Goal: Communication & Community: Answer question/provide support

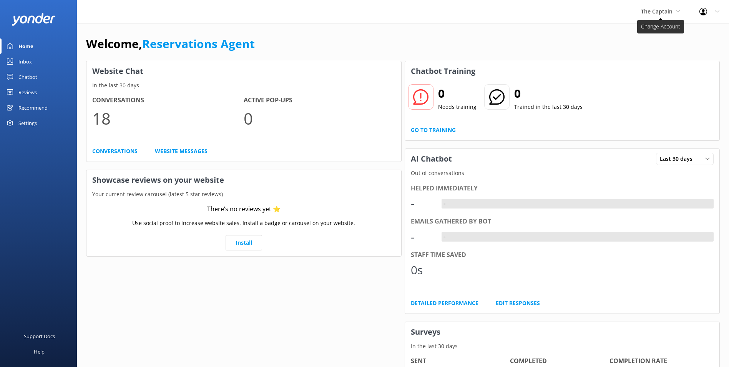
click at [662, 8] on span "The Captain" at bounding box center [657, 11] width 32 height 7
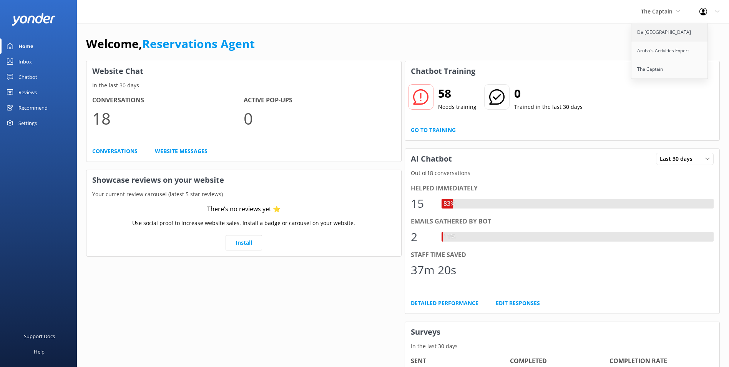
click at [662, 28] on link "De [GEOGRAPHIC_DATA]" at bounding box center [669, 32] width 77 height 18
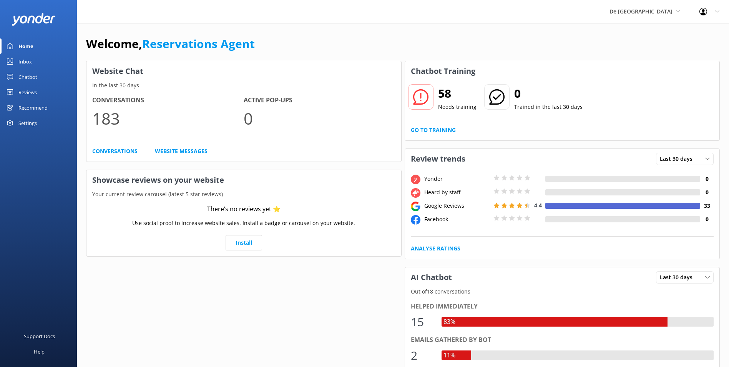
click at [26, 60] on div "Inbox" at bounding box center [24, 61] width 13 height 15
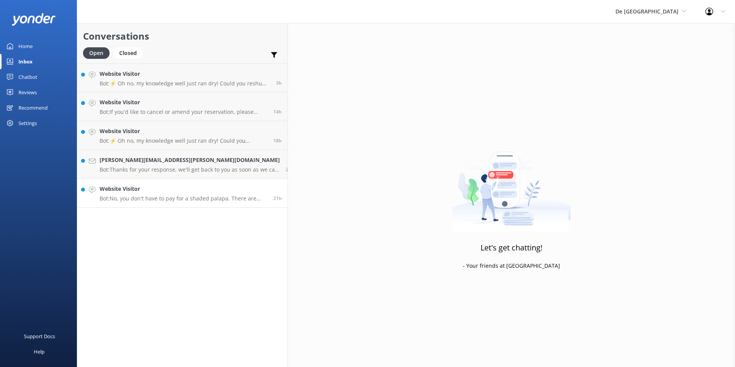
click at [144, 186] on h4 "Website Visitor" at bounding box center [184, 188] width 168 height 8
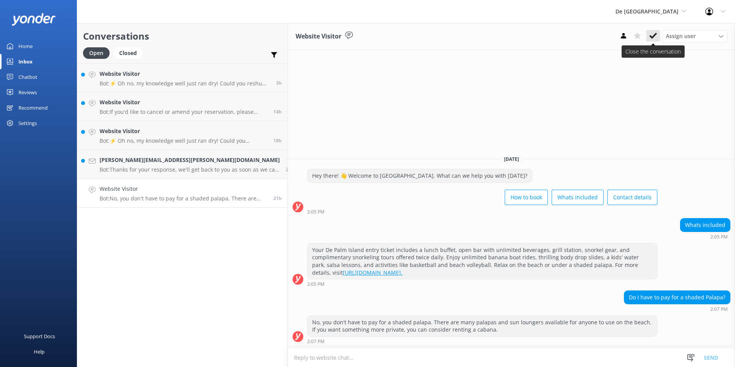
click at [654, 38] on icon at bounding box center [653, 36] width 8 height 8
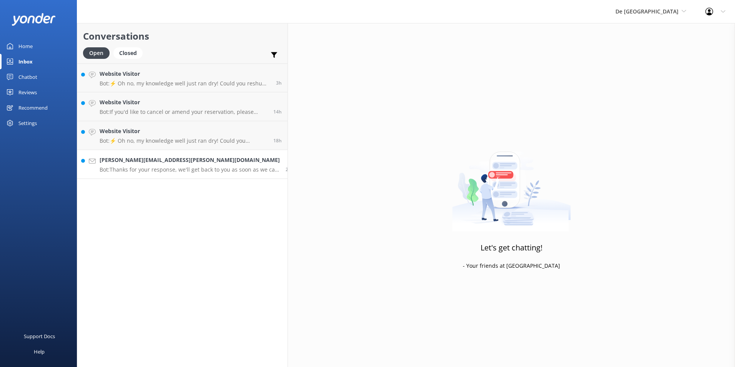
click at [148, 166] on div "[PERSON_NAME][EMAIL_ADDRESS][PERSON_NAME][DOMAIN_NAME] Bot: Thanks for your res…" at bounding box center [190, 164] width 180 height 17
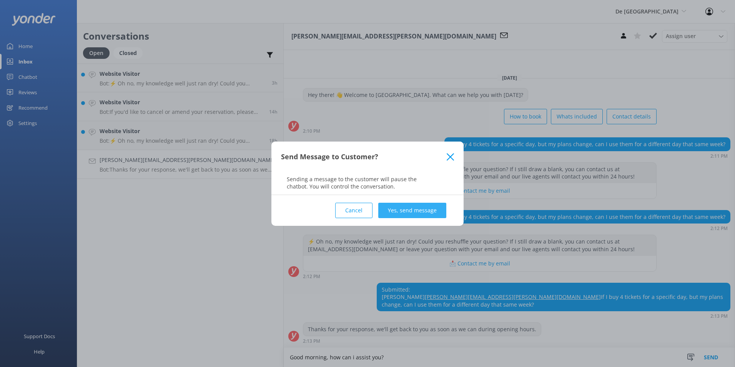
type textarea "Good morning, how can i assist you?"
click at [435, 212] on button "Yes, send message" at bounding box center [412, 210] width 68 height 15
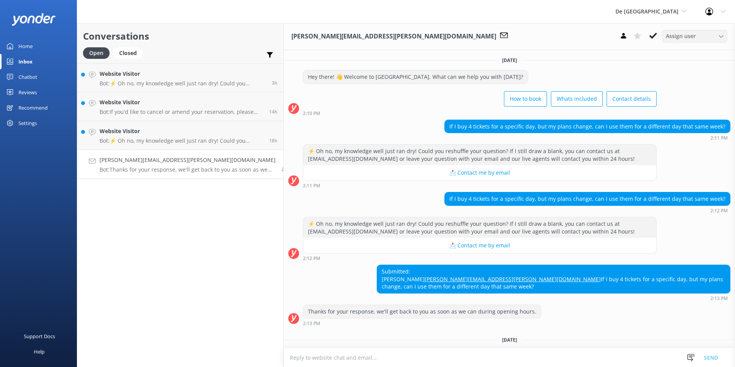
scroll to position [53, 0]
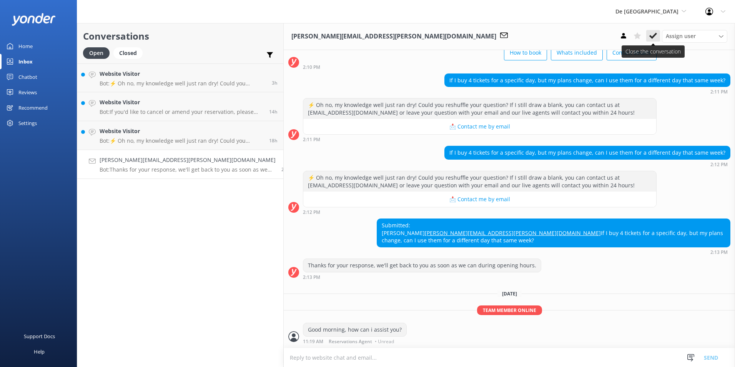
click at [654, 34] on icon at bounding box center [653, 36] width 8 height 8
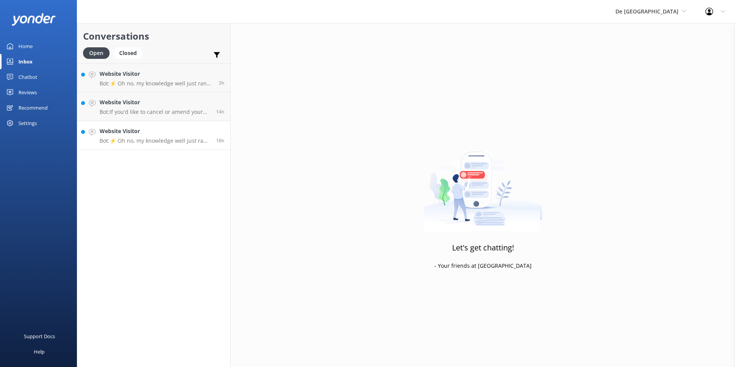
click at [172, 136] on div "Website Visitor Bot: ⚡ Oh no, my knowledge well just ran dry! Could you reshuff…" at bounding box center [155, 135] width 111 height 17
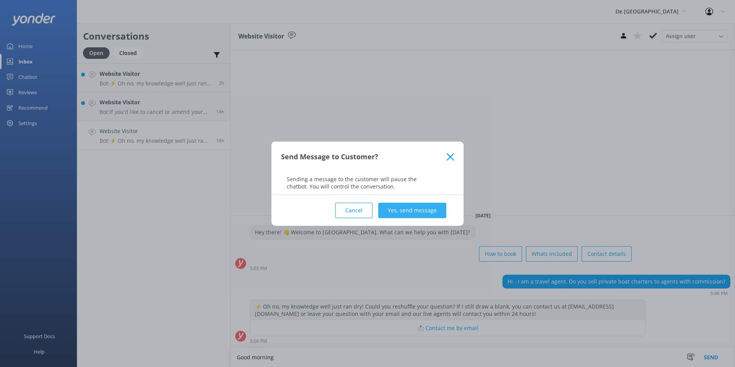
type textarea "Good morning"
click at [427, 210] on button "Yes, send message" at bounding box center [412, 210] width 68 height 15
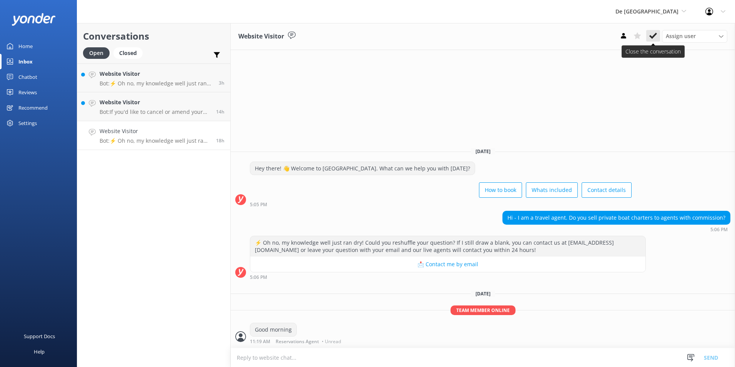
click at [654, 35] on icon at bounding box center [653, 36] width 8 height 8
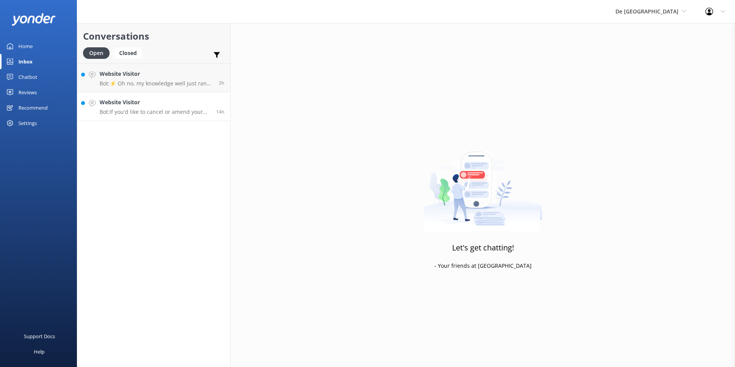
click at [116, 105] on h4 "Website Visitor" at bounding box center [155, 102] width 111 height 8
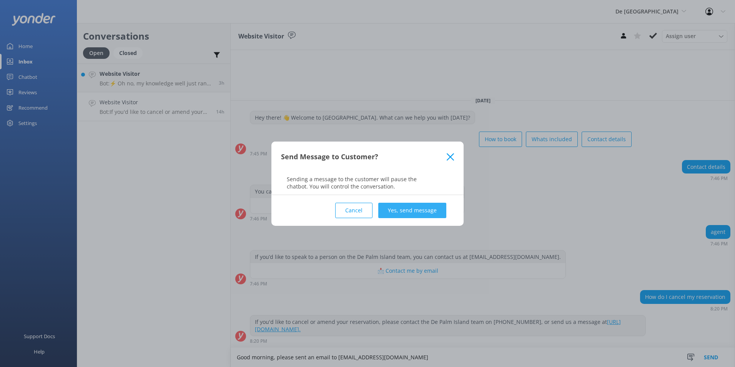
type textarea "Good morning, please sent an email to [EMAIL_ADDRESS][DOMAIN_NAME]"
click at [421, 211] on button "Yes, send message" at bounding box center [412, 210] width 68 height 15
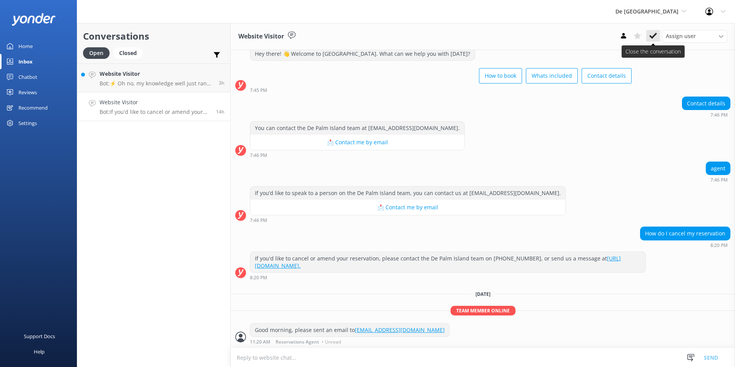
scroll to position [23, 0]
click at [656, 33] on icon at bounding box center [653, 36] width 8 height 8
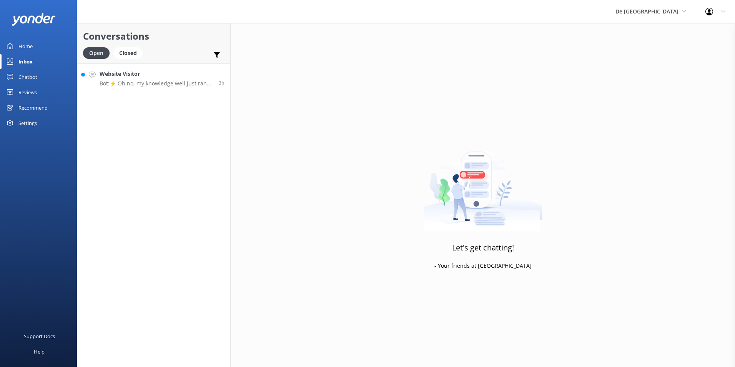
click at [160, 80] on p "Bot: ⚡ Oh no, my knowledge well just ran dry! Could you reshuffle your question…" at bounding box center [156, 83] width 113 height 7
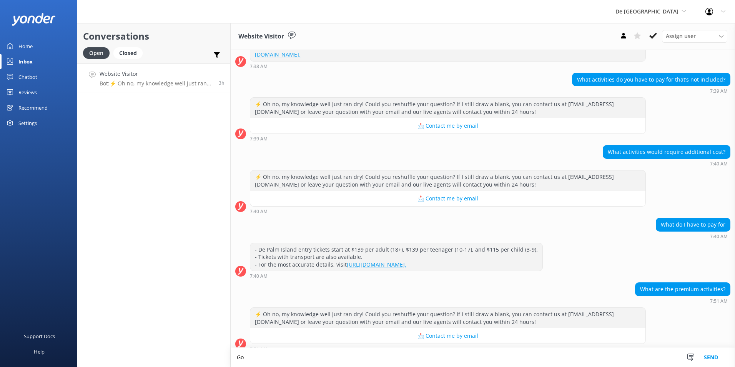
scroll to position [120, 0]
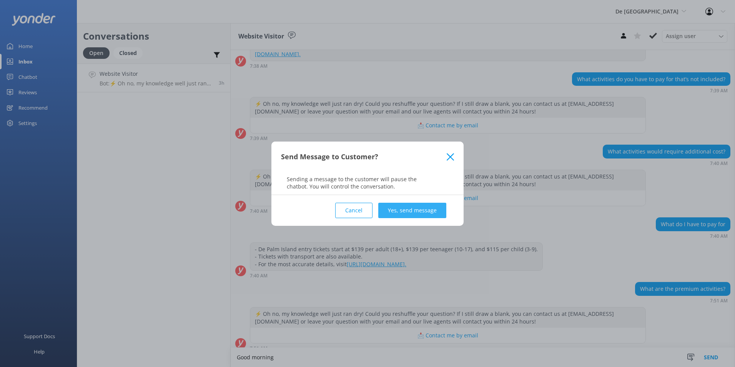
type textarea "Good morning"
click at [436, 209] on button "Yes, send message" at bounding box center [412, 210] width 68 height 15
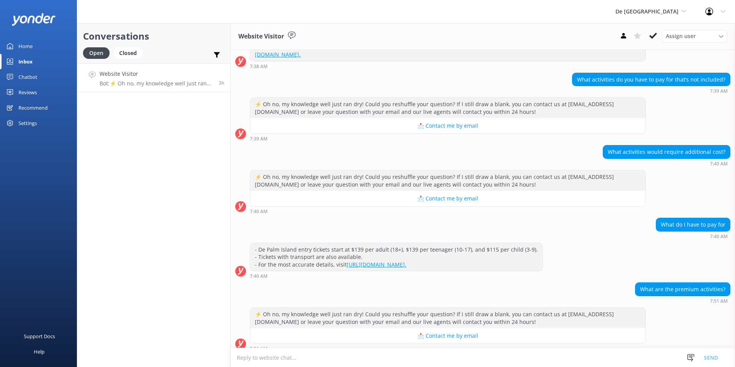
scroll to position [169, 0]
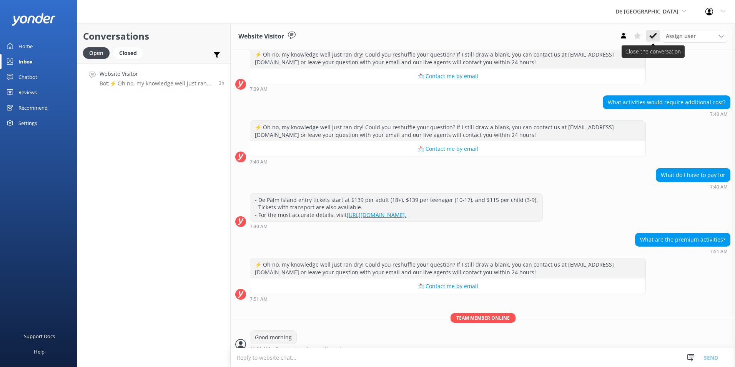
click at [652, 33] on icon at bounding box center [653, 36] width 8 height 8
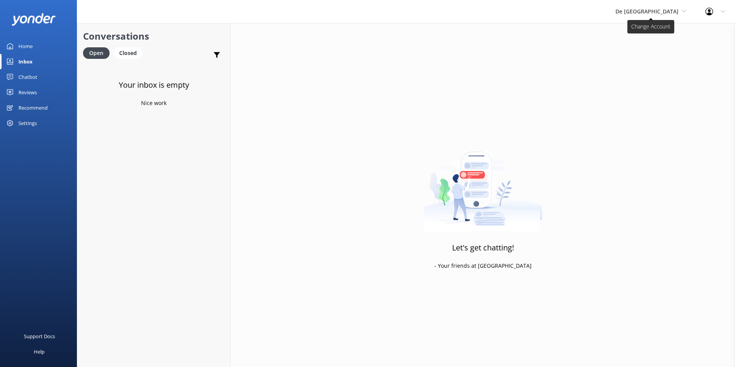
click at [665, 12] on span "De [GEOGRAPHIC_DATA]" at bounding box center [646, 11] width 63 height 7
click at [661, 49] on link "Aruba's Activities Expert" at bounding box center [644, 51] width 77 height 18
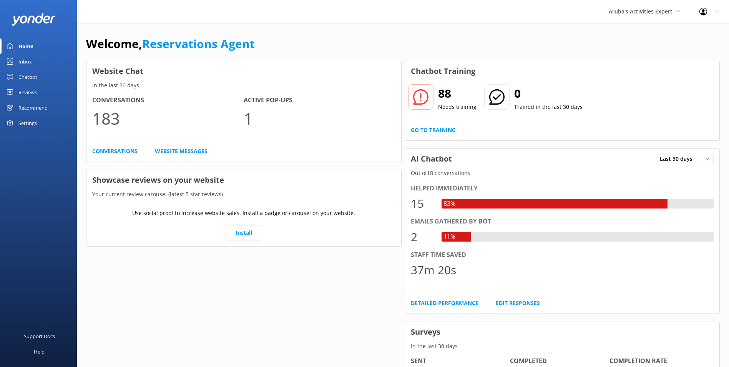
click at [33, 58] on link "Inbox" at bounding box center [38, 61] width 77 height 15
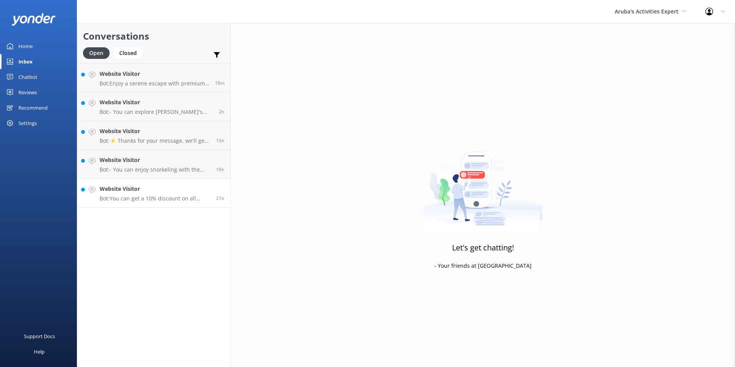
click at [152, 189] on h4 "Website Visitor" at bounding box center [155, 188] width 111 height 8
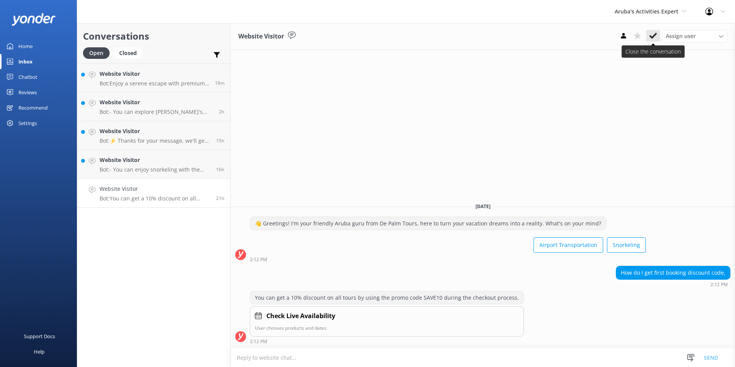
click at [649, 34] on button at bounding box center [653, 36] width 14 height 12
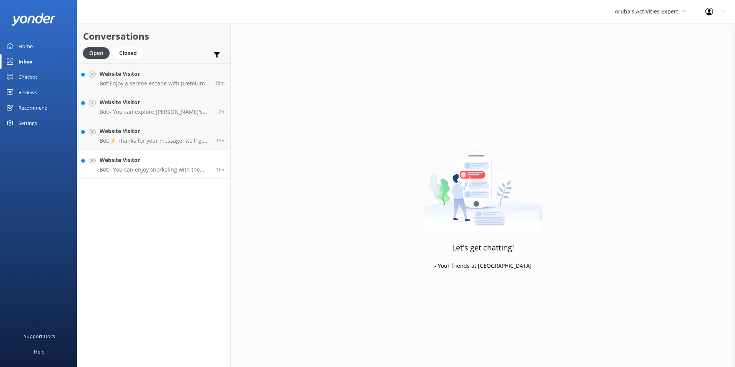
click at [138, 167] on p "Bot: - You can enjoy snorkeling with the Palm Pleasure catamaran tours, which i…" at bounding box center [155, 169] width 111 height 7
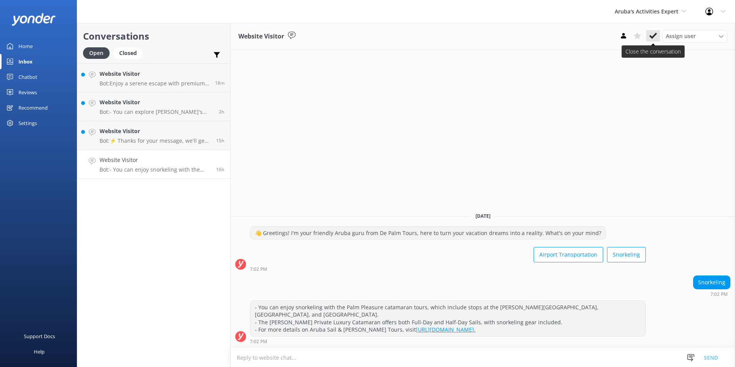
click at [654, 34] on icon at bounding box center [653, 36] width 8 height 8
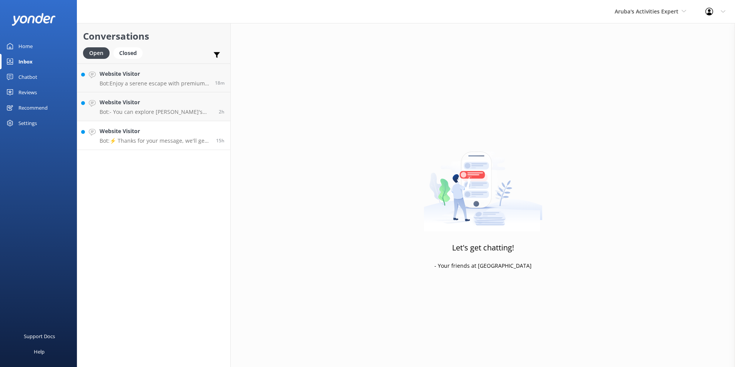
click at [136, 136] on div "Website Visitor Bot: ⚡ Thanks for your message, we'll get back to you as soon a…" at bounding box center [155, 135] width 111 height 17
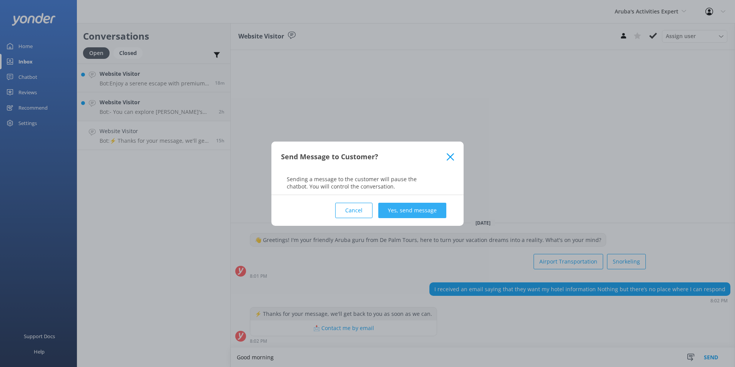
type textarea "Good morning"
click at [389, 211] on button "Yes, send message" at bounding box center [412, 210] width 68 height 15
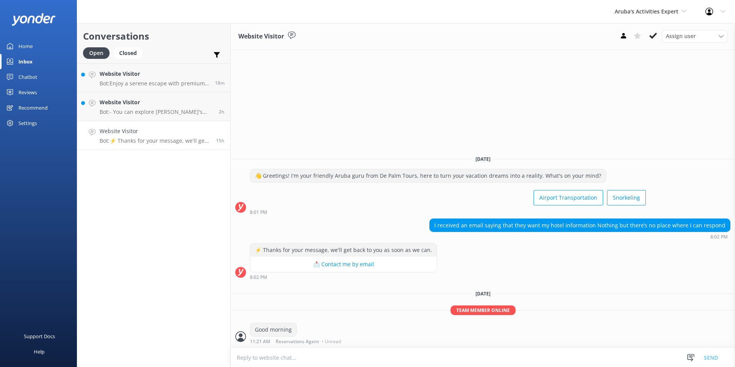
click at [652, 30] on div "Website Visitor Assign user [PERSON_NAME] [PERSON_NAME] [PERSON_NAME] [PERSON_N…" at bounding box center [483, 36] width 504 height 27
click at [654, 37] on icon at bounding box center [653, 36] width 8 height 8
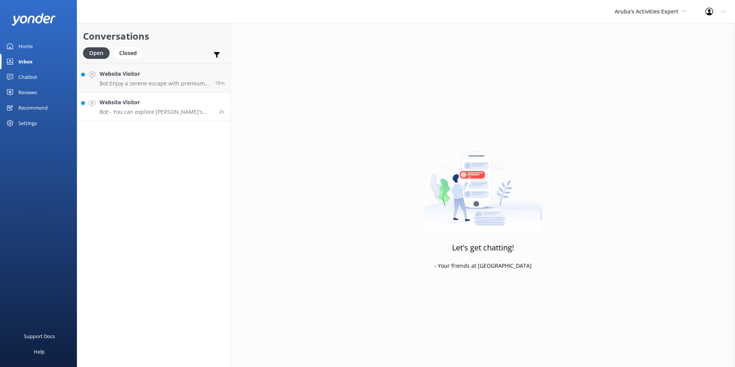
click at [159, 101] on h4 "Website Visitor" at bounding box center [156, 102] width 113 height 8
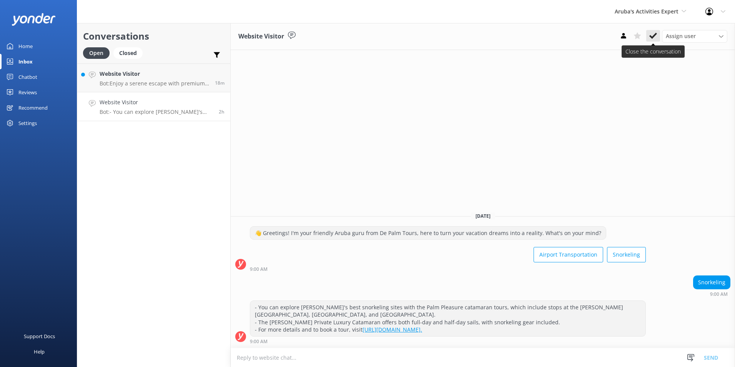
click at [650, 38] on icon at bounding box center [653, 36] width 8 height 8
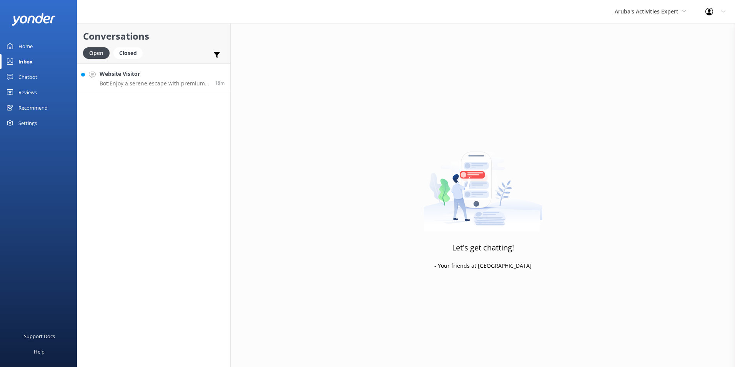
click at [154, 78] on h4 "Website Visitor" at bounding box center [155, 74] width 110 height 8
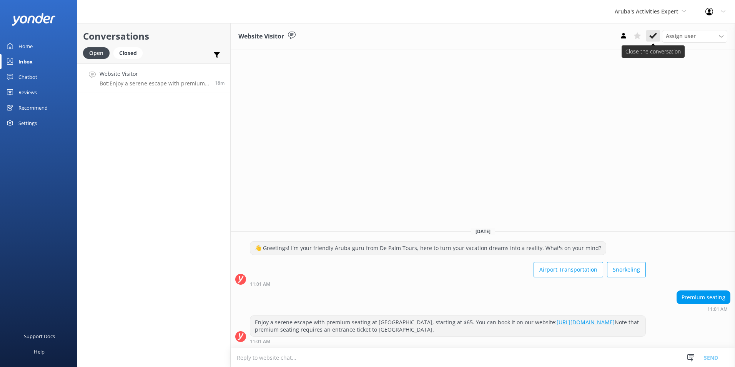
click at [654, 38] on icon at bounding box center [653, 36] width 8 height 8
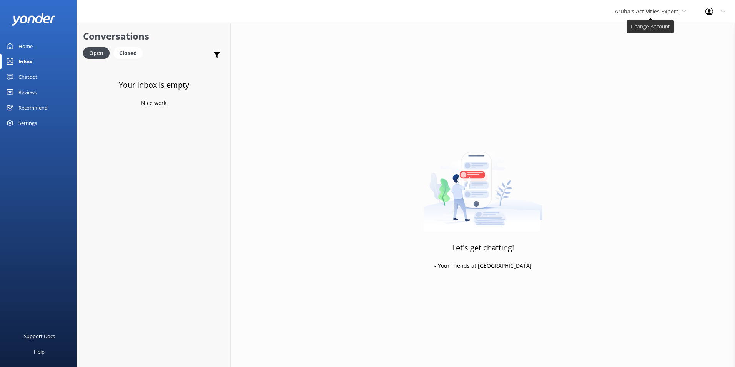
click at [656, 8] on span "Aruba's Activities Expert" at bounding box center [646, 11] width 64 height 7
click at [644, 64] on link "The Captain" at bounding box center [643, 69] width 77 height 18
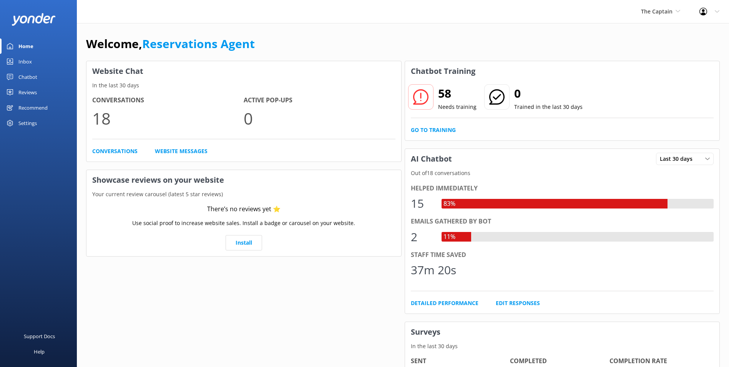
click at [23, 58] on div "Inbox" at bounding box center [24, 61] width 13 height 15
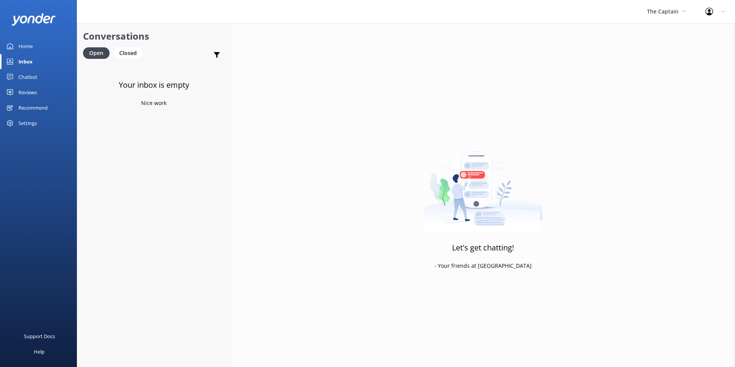
click at [34, 60] on link "Inbox" at bounding box center [38, 61] width 77 height 15
